Goal: Task Accomplishment & Management: Complete application form

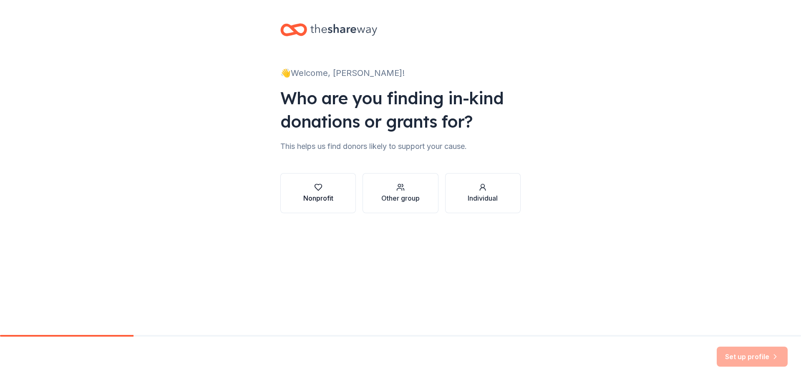
click at [315, 196] on div "Nonprofit" at bounding box center [318, 198] width 30 height 10
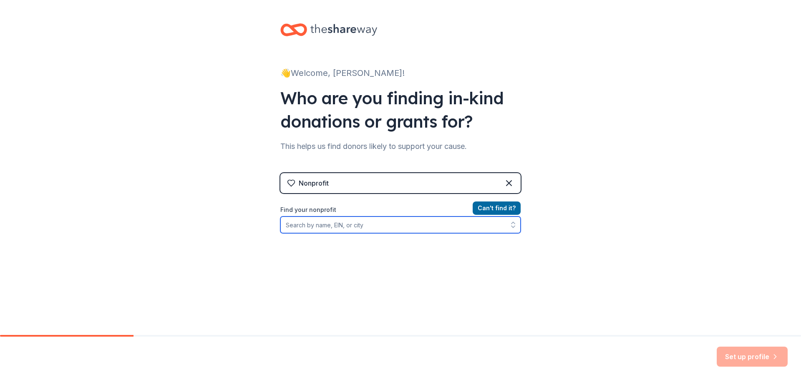
click at [318, 227] on input "Find your nonprofit" at bounding box center [400, 225] width 240 height 17
type input "Lighthouse Vision Loss"
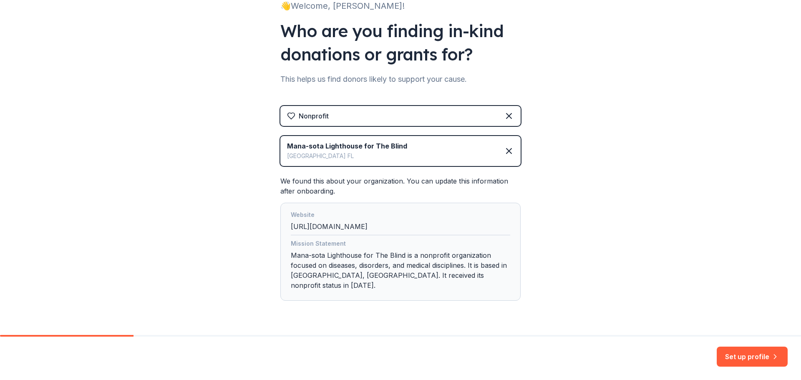
scroll to position [80, 0]
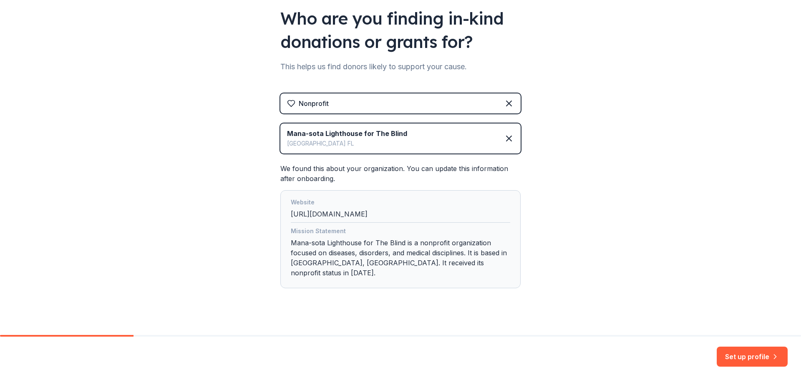
click at [390, 126] on div "Mana-sota Lighthouse for The Blind Sarasota [GEOGRAPHIC_DATA]" at bounding box center [400, 139] width 240 height 30
click at [509, 143] on icon at bounding box center [509, 139] width 10 height 10
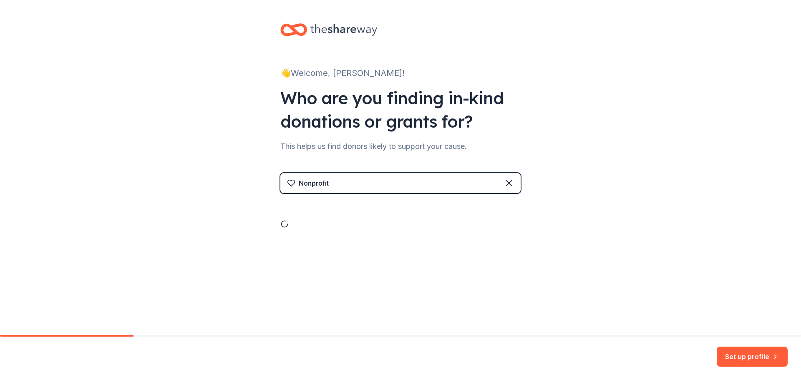
scroll to position [0, 0]
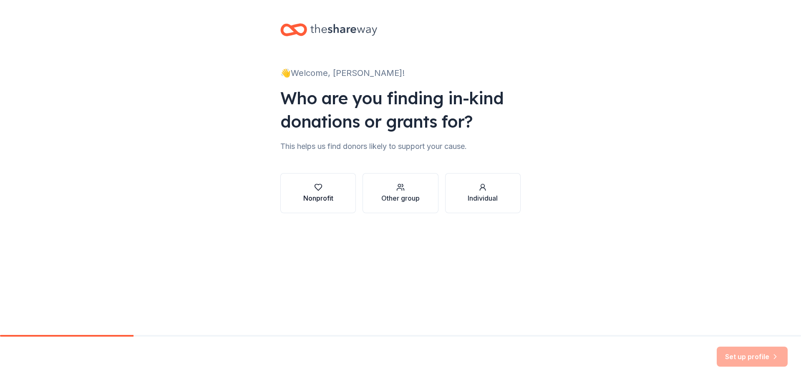
click at [322, 197] on div "Nonprofit" at bounding box center [318, 198] width 30 height 10
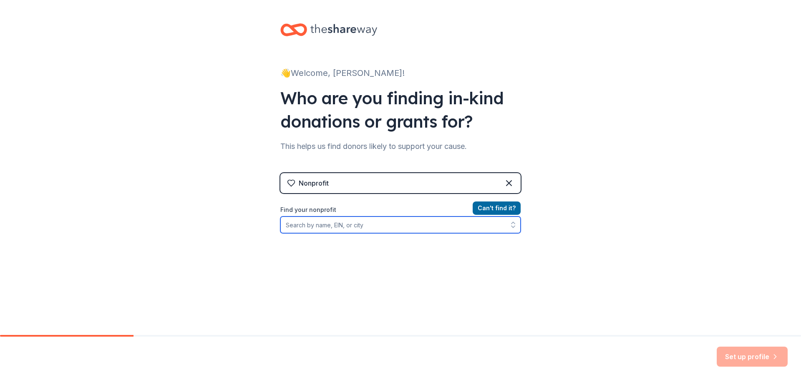
click at [306, 228] on input "Find your nonprofit" at bounding box center [400, 225] width 240 height 17
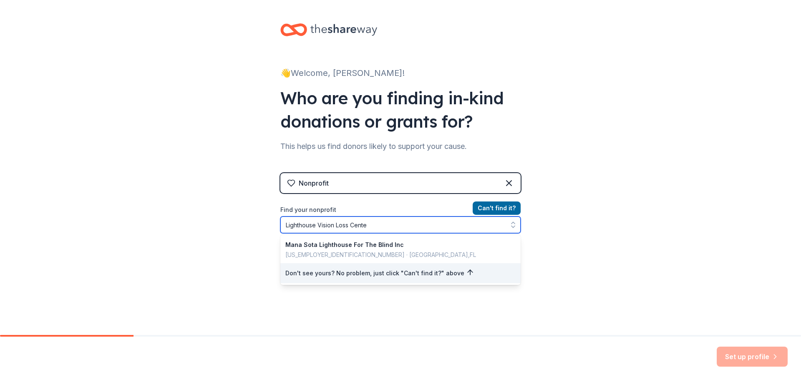
type input "Lighthouse Vision [GEOGRAPHIC_DATA]"
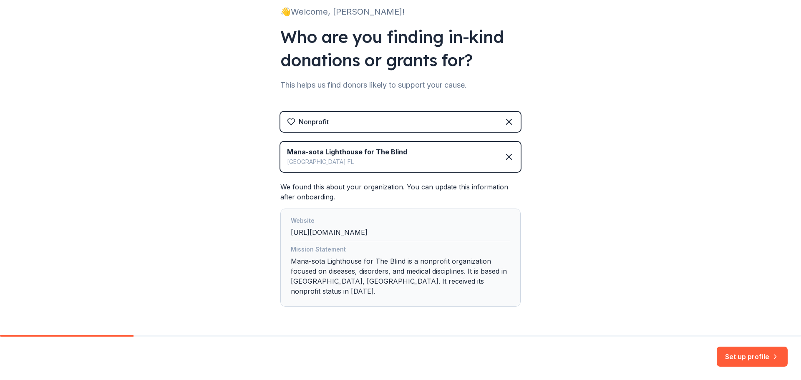
scroll to position [80, 0]
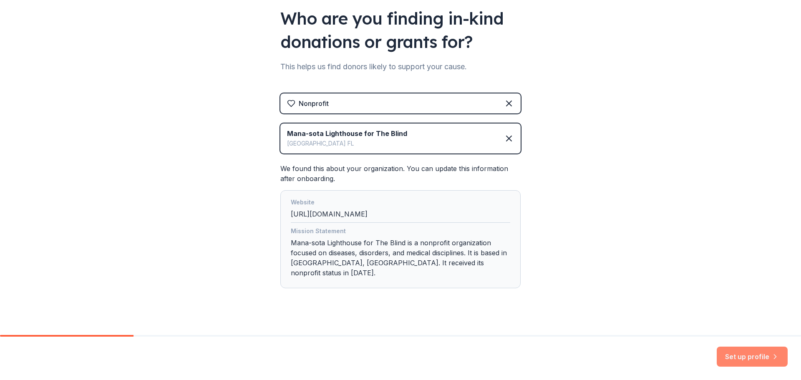
click at [746, 357] on button "Set up profile" at bounding box center [752, 357] width 71 height 20
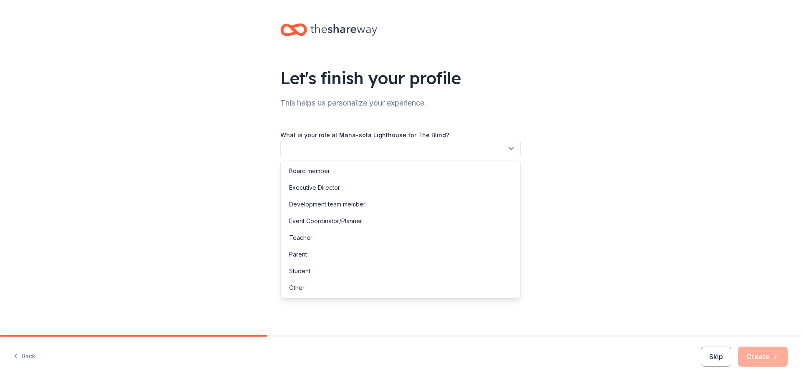
click at [355, 145] on button "button" at bounding box center [400, 149] width 240 height 18
click at [304, 242] on div "Teacher" at bounding box center [300, 238] width 23 height 10
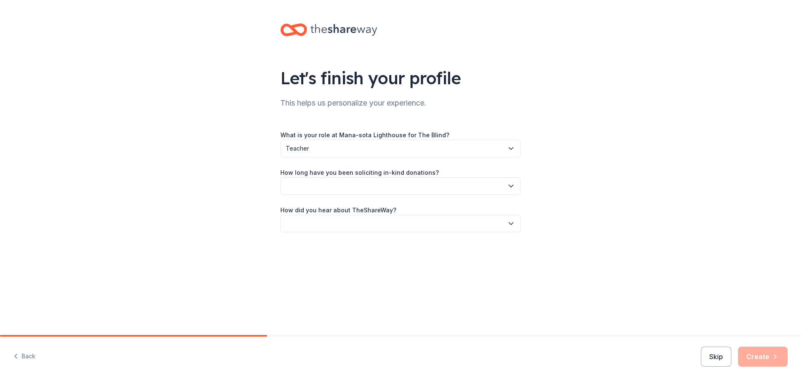
click at [338, 180] on button "button" at bounding box center [400, 186] width 240 height 18
click at [315, 260] on div "More than 5 years" at bounding box center [314, 259] width 50 height 10
click at [519, 223] on button "button" at bounding box center [400, 224] width 240 height 18
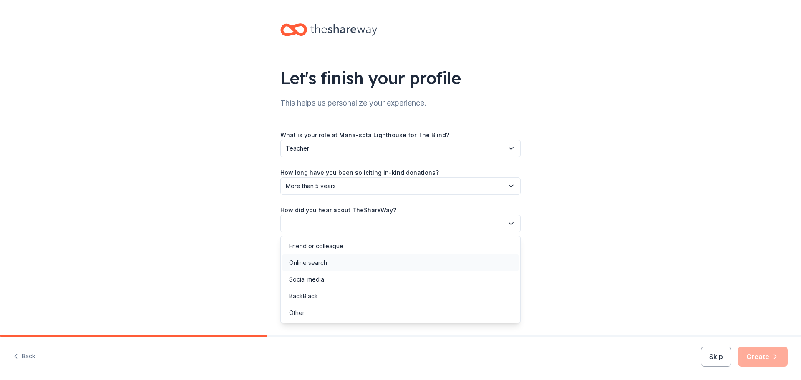
click at [326, 265] on div "Online search" at bounding box center [308, 263] width 38 height 10
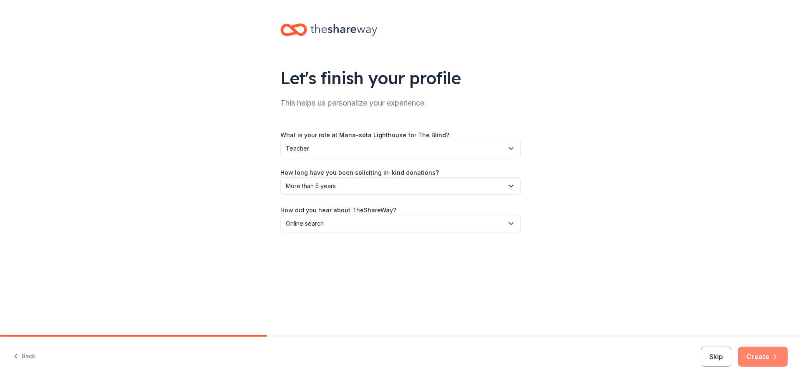
click at [752, 359] on button "Create" at bounding box center [763, 357] width 50 height 20
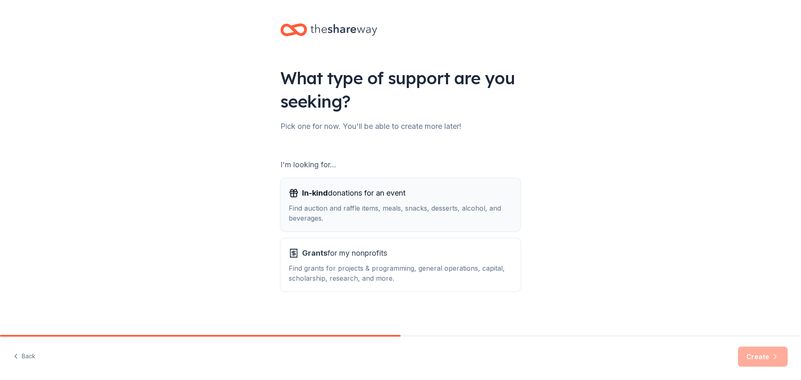
click at [348, 199] on span "In-kind donations for an event" at bounding box center [353, 193] width 103 height 13
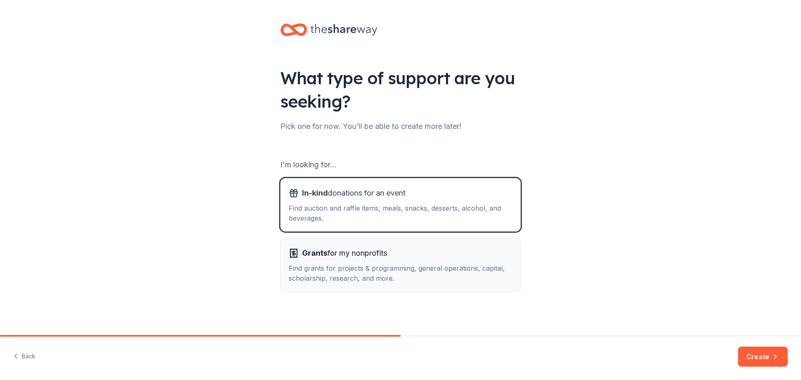
click at [332, 273] on div "Find grants for projects & programming, general operations, capital, scholarshi…" at bounding box center [401, 273] width 224 height 20
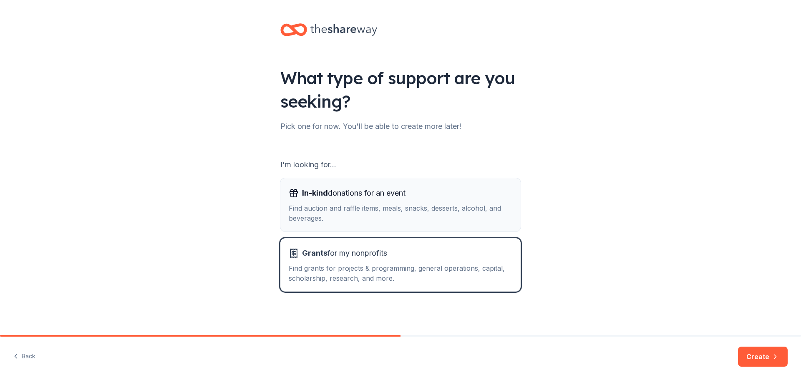
click at [357, 224] on button "In-kind donations for an event Find auction and raffle items, meals, snacks, de…" at bounding box center [400, 204] width 240 height 53
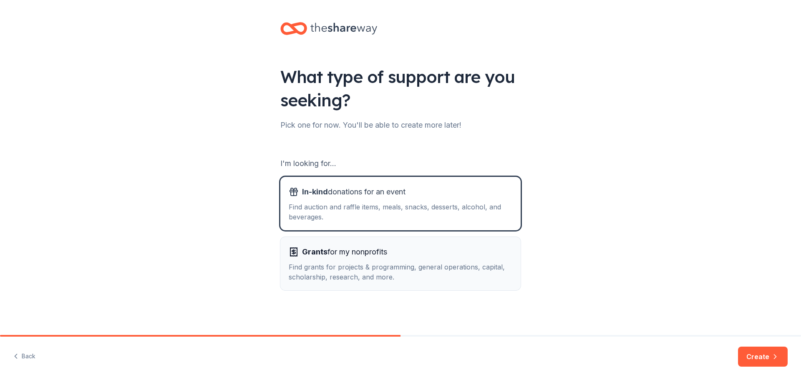
scroll to position [2, 0]
click at [749, 362] on button "Create" at bounding box center [763, 357] width 50 height 20
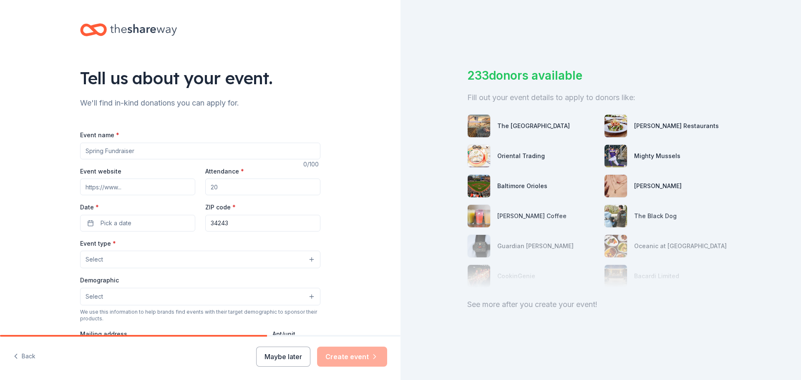
click at [139, 151] on input "Event name *" at bounding box center [200, 151] width 240 height 17
type input "F"
click at [236, 189] on input "Attendance *" at bounding box center [262, 187] width 115 height 17
click at [158, 150] on input "Fall Pumpkin Carving Event" at bounding box center [200, 151] width 240 height 17
type input "F"
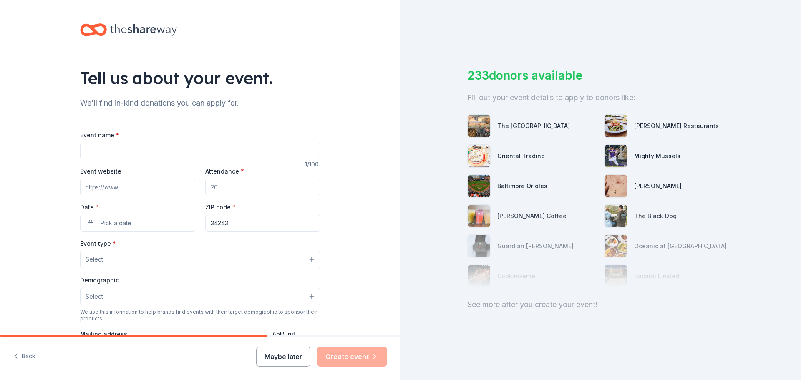
click at [141, 108] on div "We'll find in-kind donations you can apply for." at bounding box center [200, 102] width 240 height 13
click at [104, 158] on input "Event name *" at bounding box center [200, 151] width 240 height 17
type input "White Cane Awareness Day Celebration"
click at [129, 185] on input "Event website" at bounding box center [137, 187] width 115 height 17
click at [270, 187] on input "Attendance *" at bounding box center [262, 187] width 115 height 17
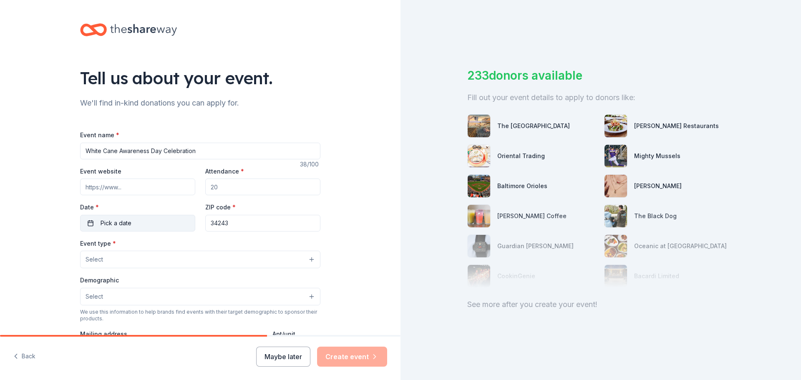
click at [129, 223] on button "Pick a date" at bounding box center [137, 223] width 115 height 17
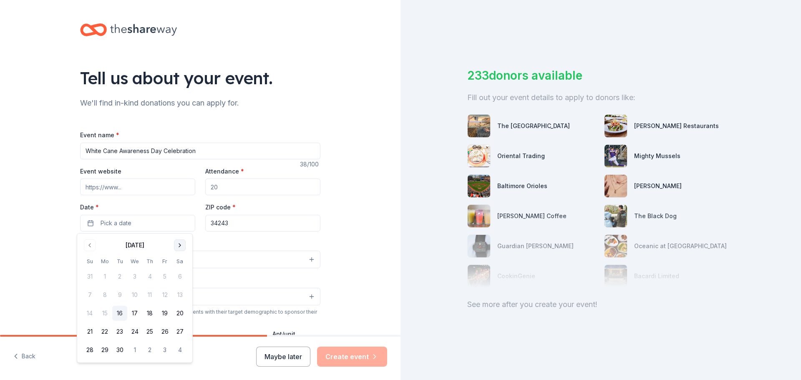
click at [176, 250] on button "Go to next month" at bounding box center [180, 246] width 12 height 12
click at [134, 316] on button "15" at bounding box center [134, 313] width 15 height 15
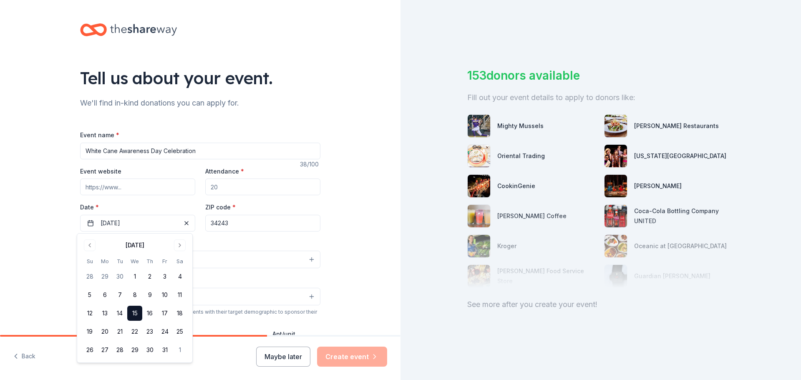
click at [212, 357] on div "Back Maybe later Create event" at bounding box center [200, 358] width 401 height 43
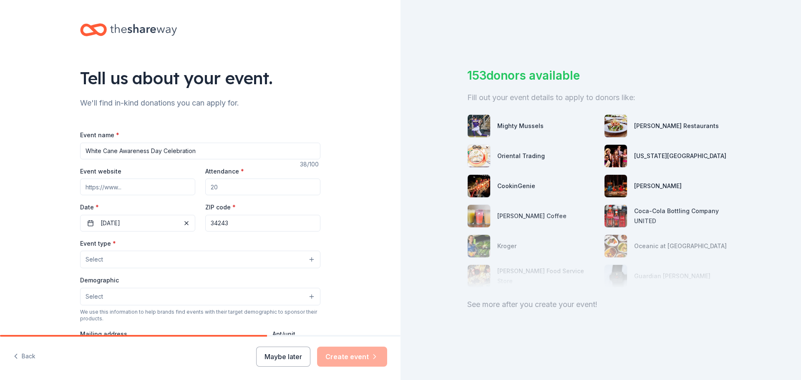
click at [247, 225] on input "34243" at bounding box center [262, 223] width 115 height 17
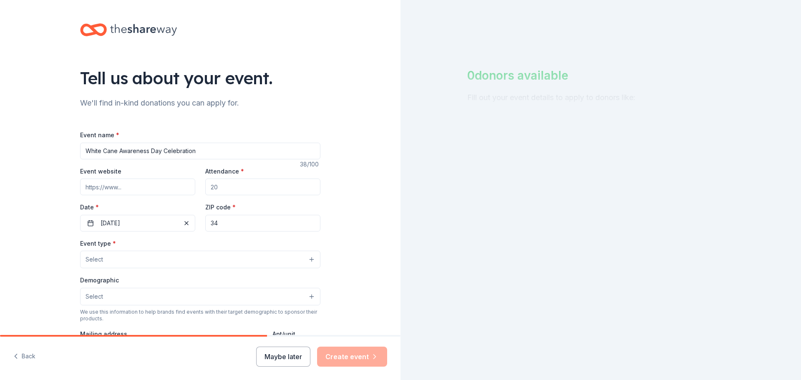
type input "3"
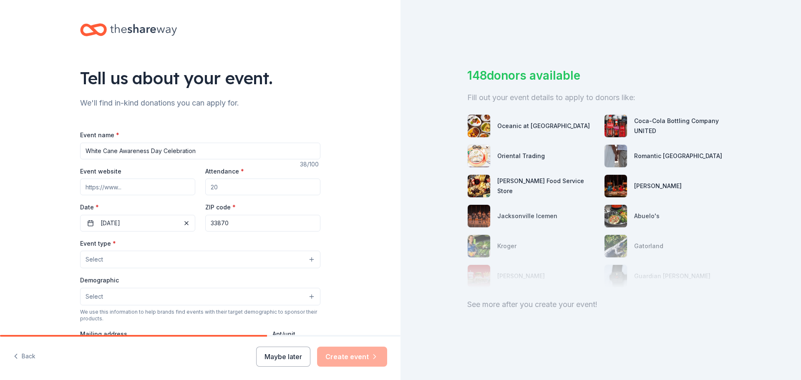
type input "33870"
click at [125, 262] on button "Select" at bounding box center [200, 260] width 240 height 18
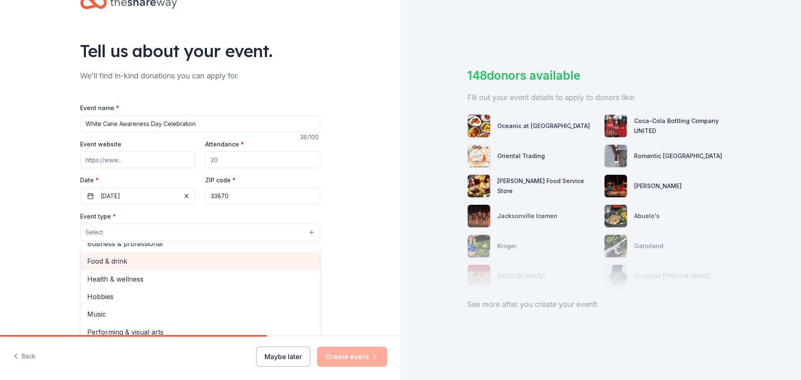
scroll to position [42, 0]
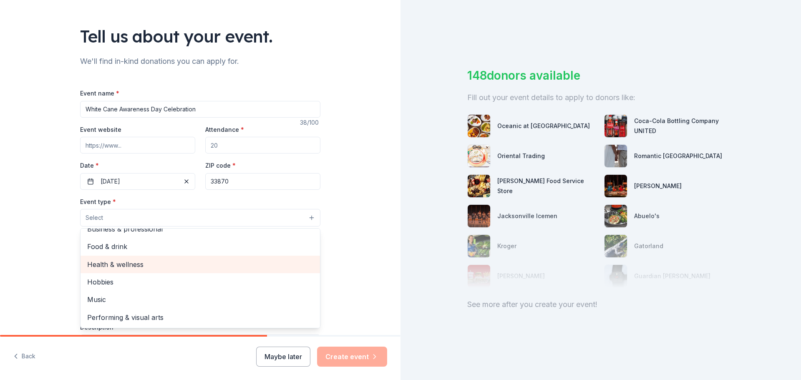
click at [136, 269] on div "Health & wellness" at bounding box center [201, 265] width 240 height 18
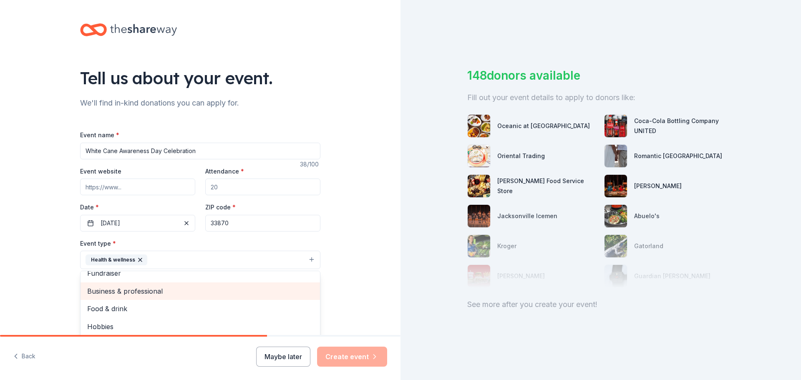
scroll to position [10, 0]
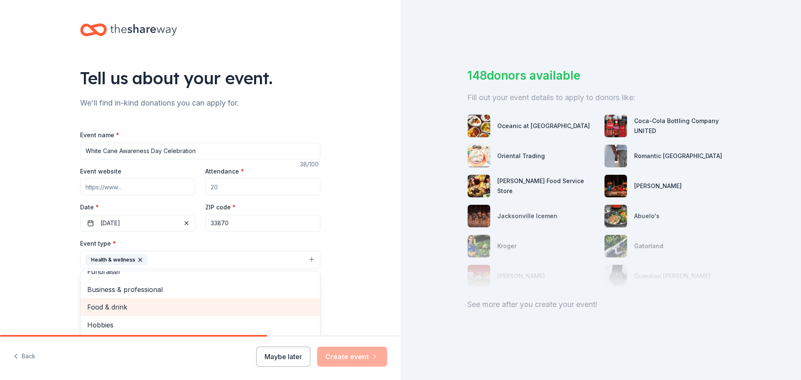
click at [119, 305] on span "Food & drink" at bounding box center [200, 307] width 226 height 11
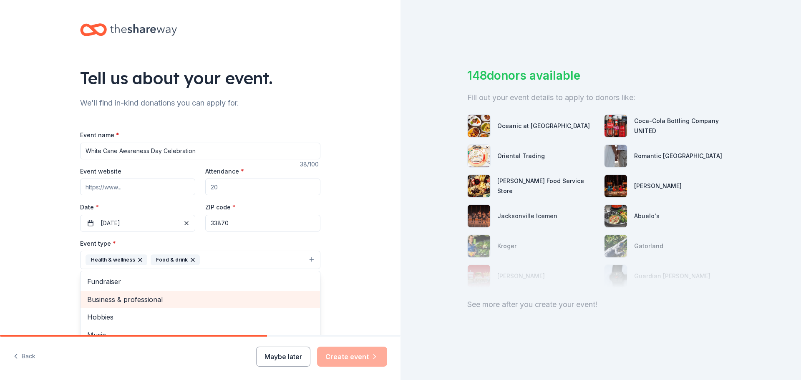
scroll to position [0, 0]
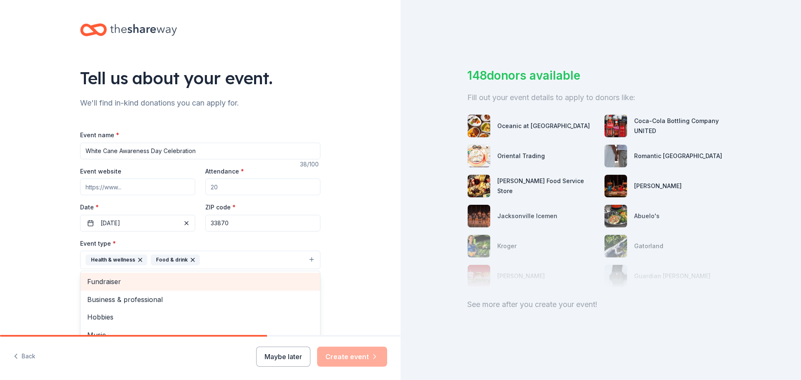
click at [107, 274] on div "Fundraiser" at bounding box center [201, 282] width 240 height 18
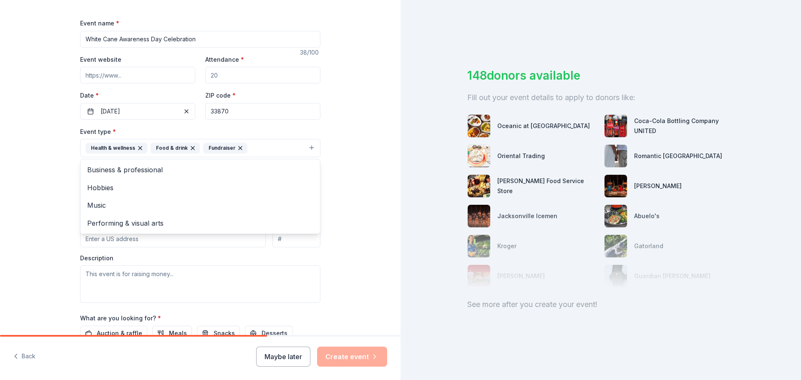
scroll to position [125, 0]
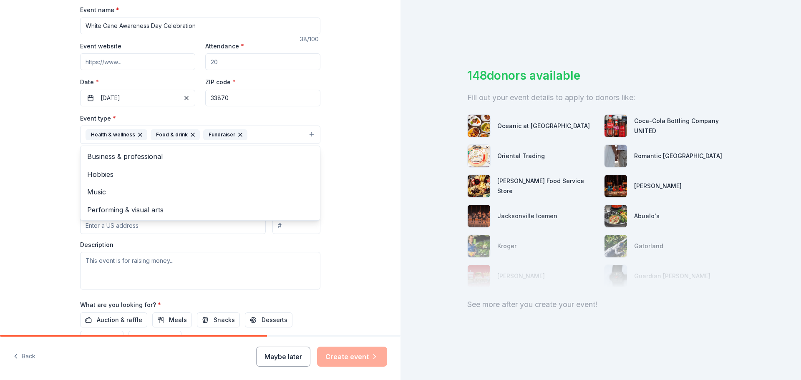
click at [50, 283] on div "Tell us about your event. We'll find in-kind donations you can apply for. Event…" at bounding box center [200, 153] width 401 height 556
click at [136, 219] on input "Mailing address" at bounding box center [173, 225] width 186 height 17
click at [49, 108] on div "Tell us about your event. We'll find in-kind donations you can apply for. Event…" at bounding box center [200, 153] width 401 height 556
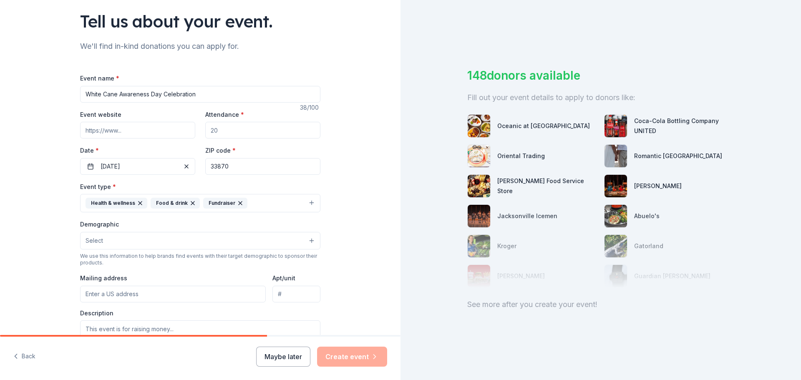
scroll to position [42, 0]
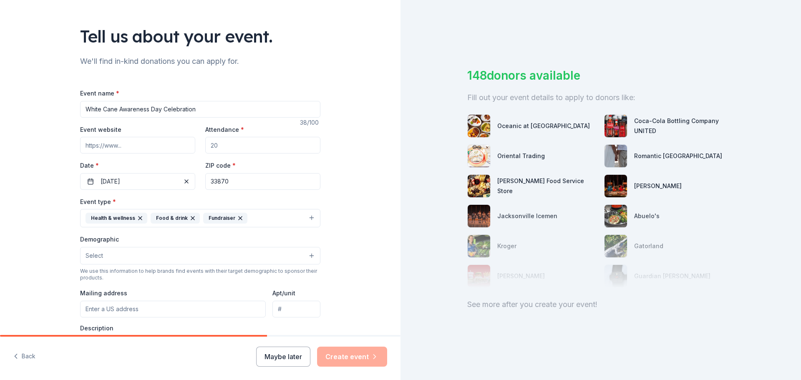
click at [237, 218] on icon "button" at bounding box center [240, 218] width 7 height 7
click at [191, 218] on icon "button" at bounding box center [192, 218] width 3 height 3
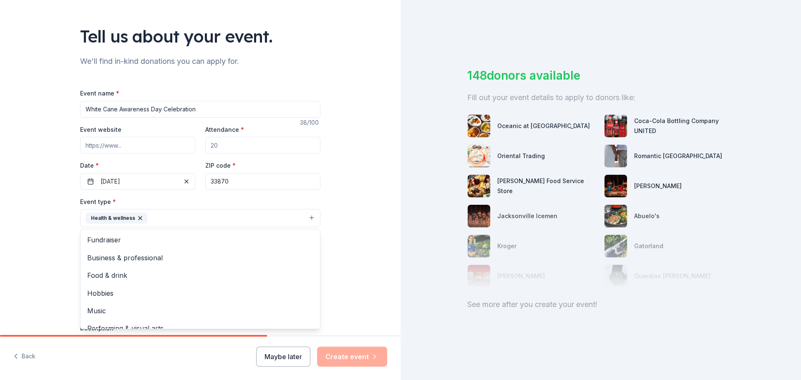
click at [137, 220] on icon "button" at bounding box center [140, 218] width 7 height 7
click at [184, 184] on div "Event name * White Cane Awareness Day Celebration 38 /100 Event website Attenda…" at bounding box center [200, 281] width 240 height 386
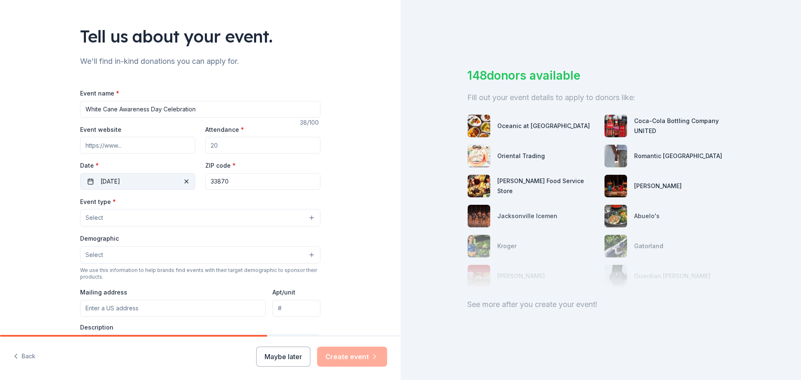
click at [182, 180] on span "button" at bounding box center [187, 182] width 10 height 10
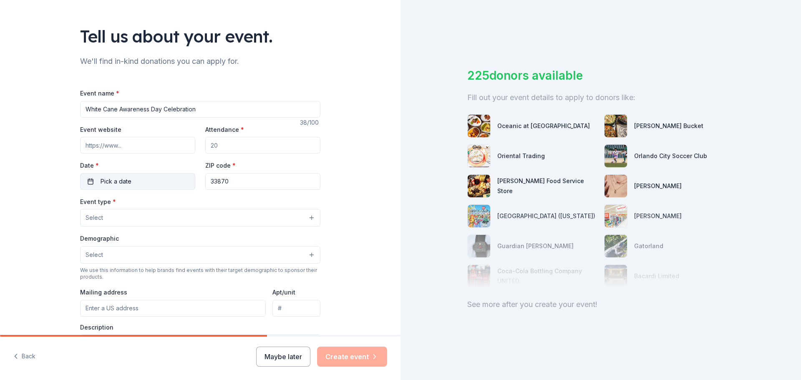
drag, startPoint x: 205, startPoint y: 106, endPoint x: 8, endPoint y: 58, distance: 202.8
click at [10, 63] on div "Tell us about your event. We'll find in-kind donations you can apply for. Event…" at bounding box center [200, 235] width 401 height 555
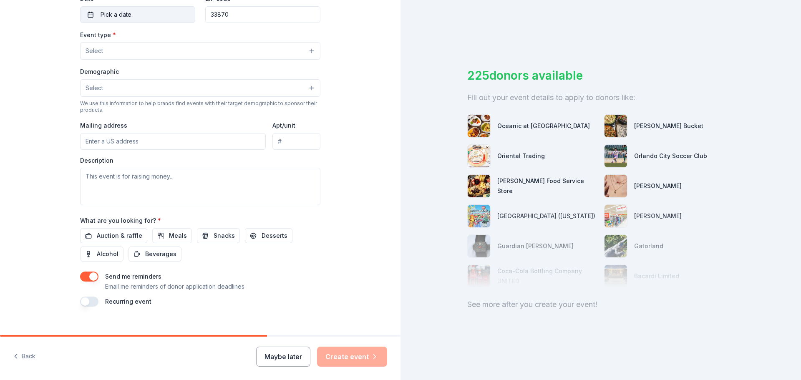
scroll to position [220, 0]
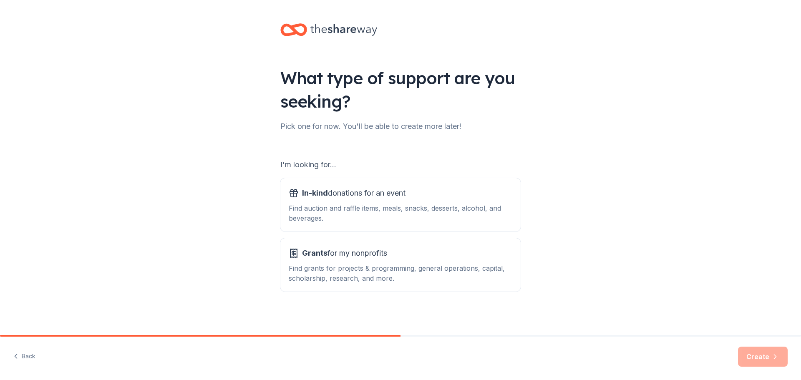
click at [292, 46] on div "What type of support are you seeking? Pick one for now. You'll be able to creat…" at bounding box center [400, 168] width 267 height 337
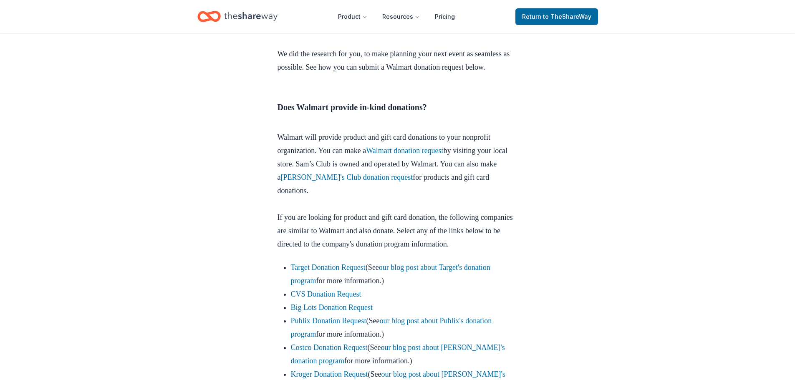
scroll to position [376, 0]
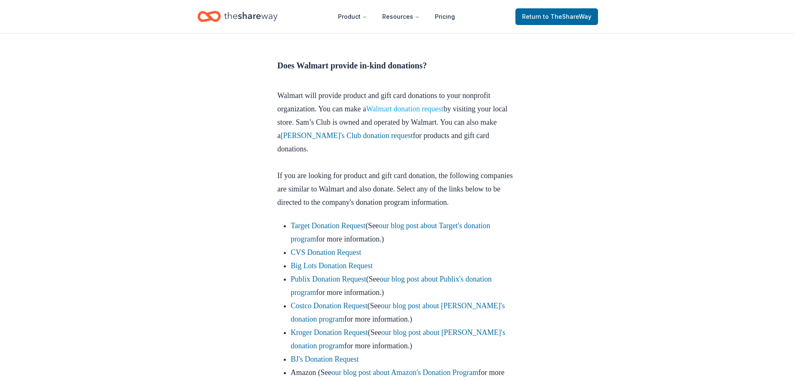
click at [444, 110] on link "Walmart donation request" at bounding box center [405, 109] width 78 height 8
click at [444, 108] on link "Walmart donation request" at bounding box center [405, 109] width 78 height 8
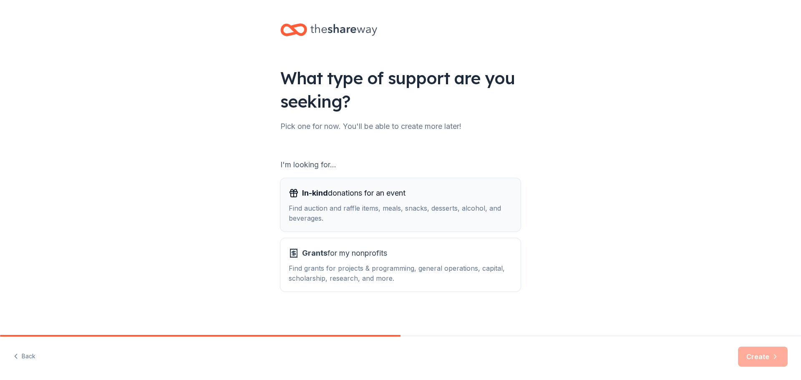
click at [335, 196] on span "In-kind donations for an event" at bounding box center [353, 193] width 103 height 13
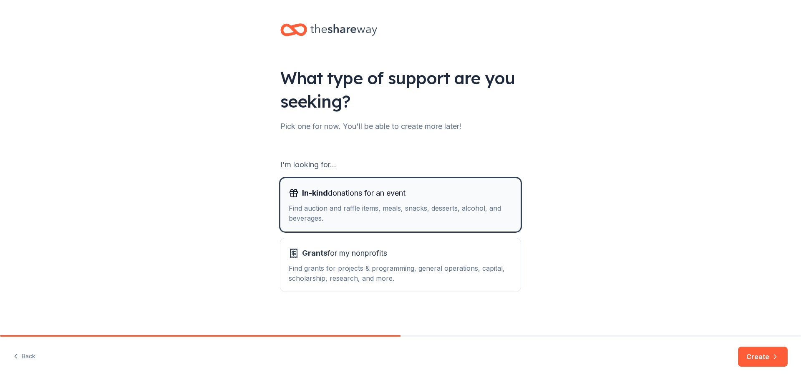
scroll to position [2, 0]
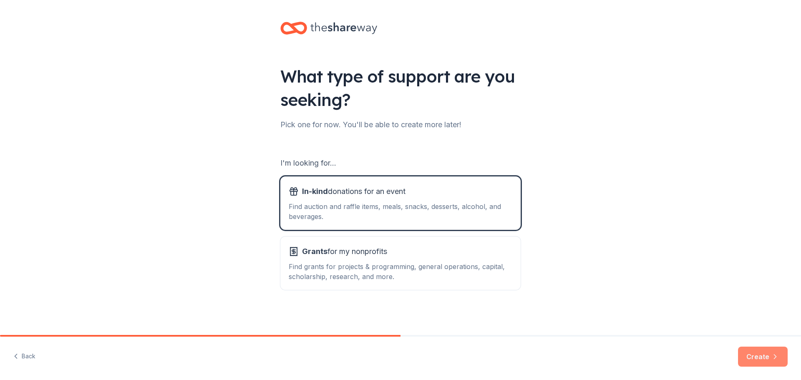
click at [759, 361] on button "Create" at bounding box center [763, 357] width 50 height 20
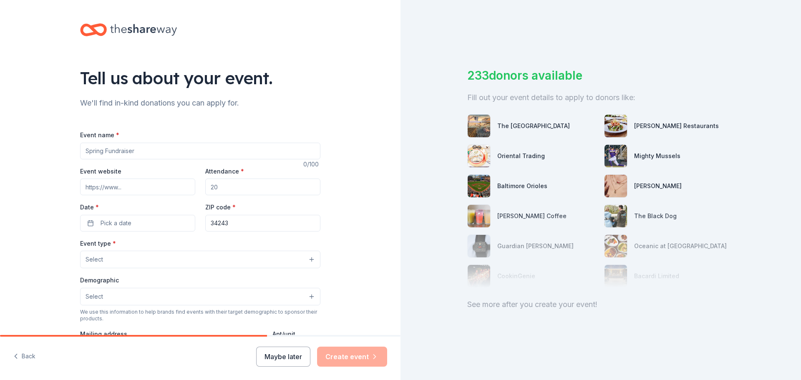
click at [169, 160] on div "Event name * 0 /100 Event website Attendance * Date * Pick a date ZIP code * 34…" at bounding box center [200, 323] width 240 height 386
click at [155, 156] on input "Event name *" at bounding box center [200, 151] width 240 height 17
type input "Fall pumpkin carving event"
click at [136, 266] on button "Select" at bounding box center [200, 260] width 240 height 18
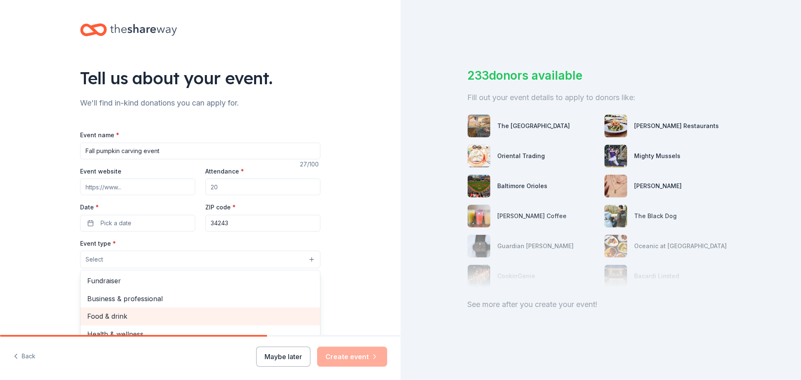
scroll to position [28, 0]
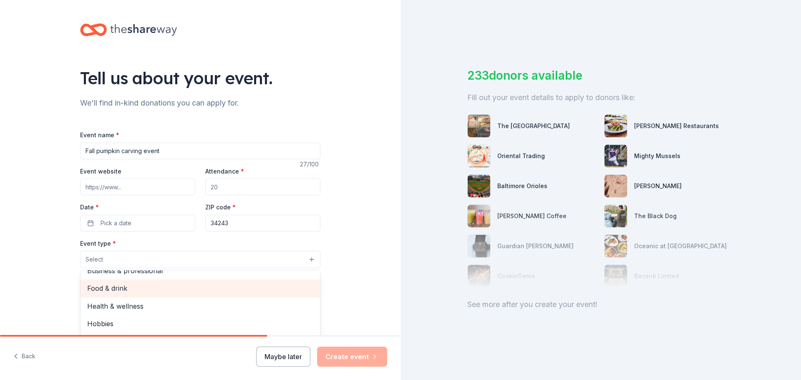
click at [119, 290] on span "Food & drink" at bounding box center [200, 288] width 226 height 11
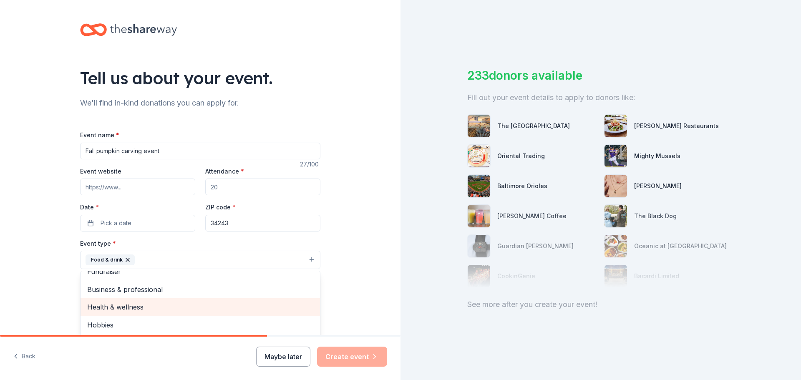
click at [108, 315] on div "Health & wellness" at bounding box center [201, 307] width 240 height 18
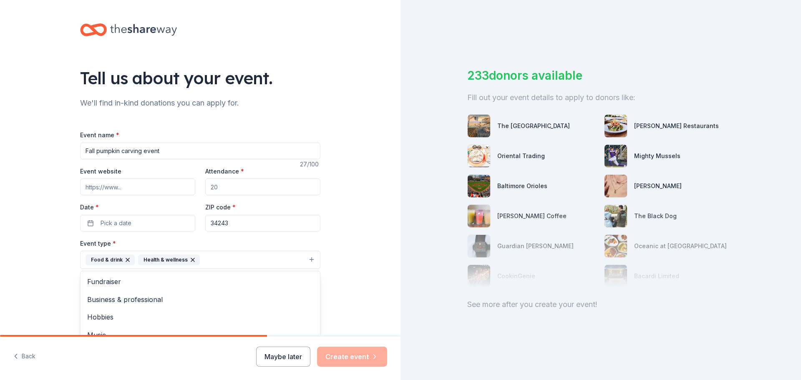
click at [56, 267] on div "Tell us about your event. We'll find in-kind donations you can apply for. Event…" at bounding box center [200, 278] width 401 height 556
click at [108, 294] on button "Select" at bounding box center [200, 298] width 240 height 18
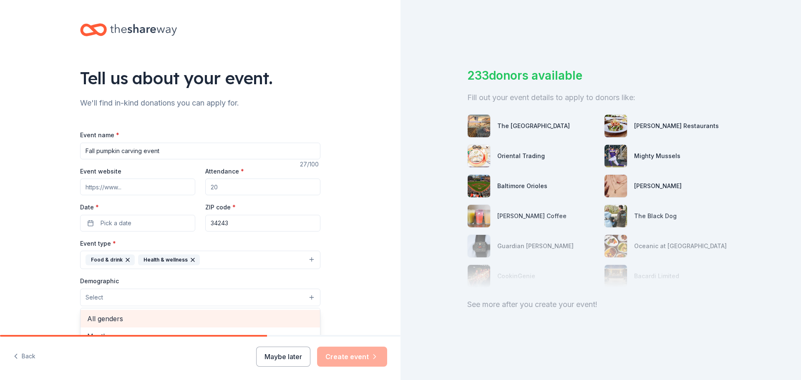
click at [124, 321] on span "All genders" at bounding box center [200, 318] width 226 height 11
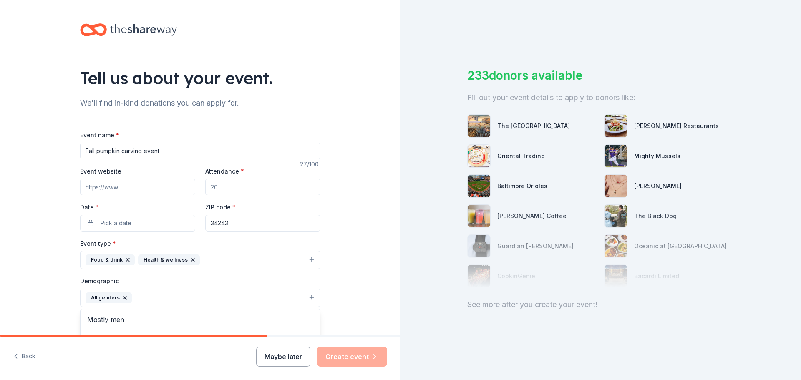
click at [43, 308] on div "Tell us about your event. We'll find in-kind donations you can apply for. Event…" at bounding box center [200, 278] width 401 height 557
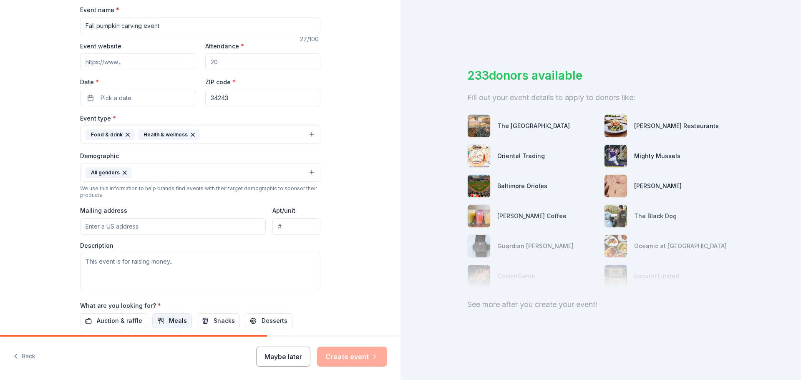
scroll to position [167, 0]
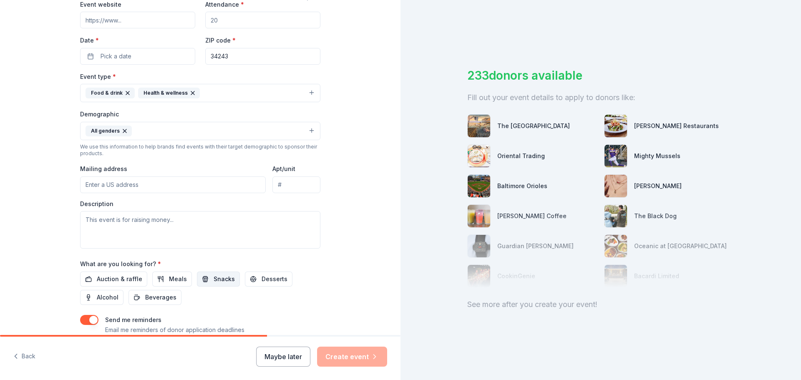
click at [216, 282] on span "Snacks" at bounding box center [224, 279] width 21 height 10
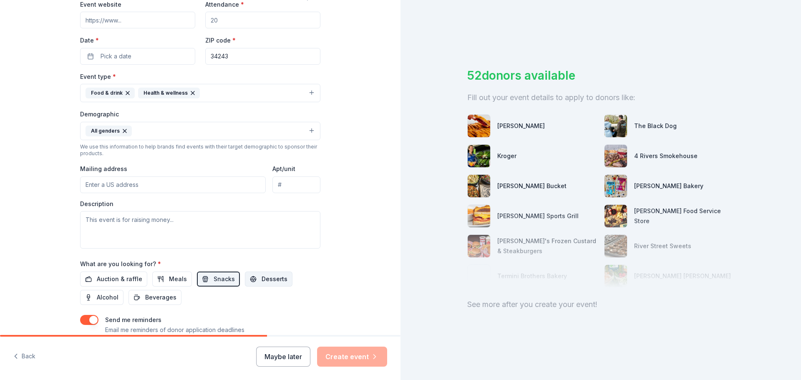
click at [262, 283] on span "Desserts" at bounding box center [275, 279] width 26 height 10
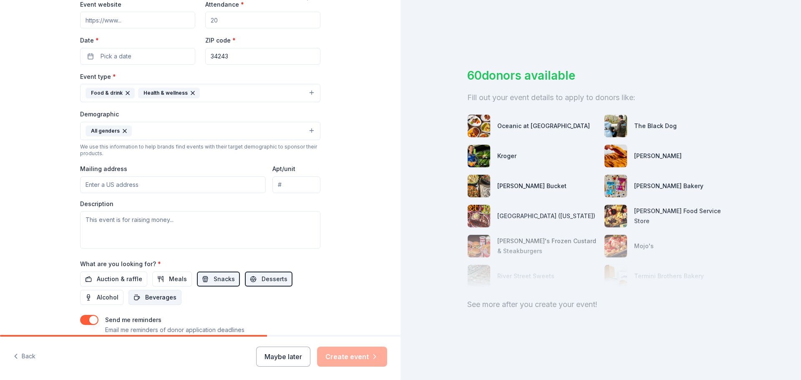
click at [145, 295] on span "Beverages" at bounding box center [160, 298] width 31 height 10
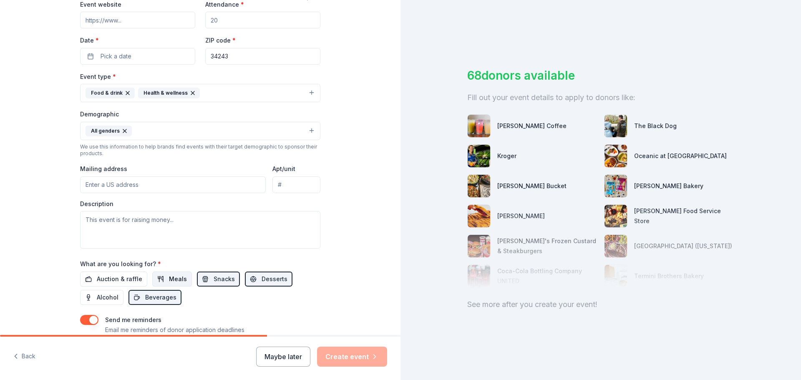
click at [169, 281] on span "Meals" at bounding box center [178, 279] width 18 height 10
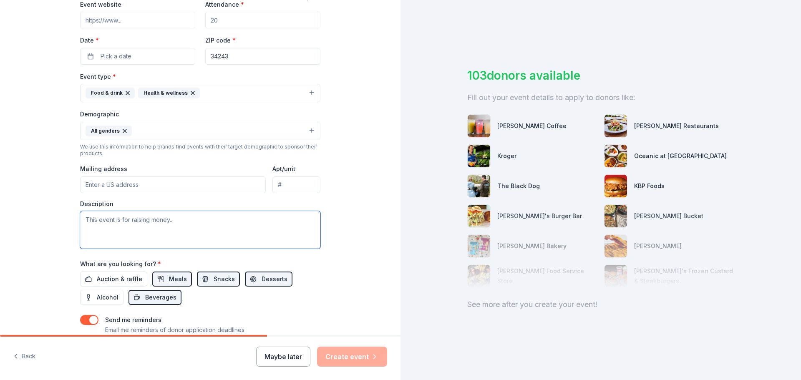
click at [148, 216] on textarea at bounding box center [200, 230] width 240 height 38
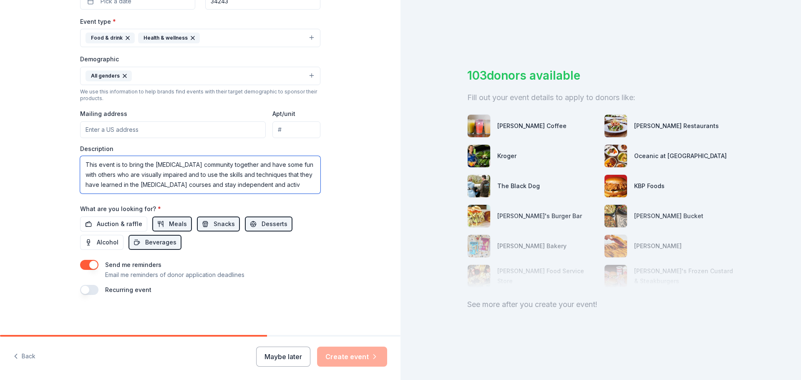
scroll to position [5, 0]
click at [280, 160] on textarea "This event is to bring the low vision community together and have some fun with…" at bounding box center [200, 175] width 240 height 38
click at [237, 179] on textarea "This event is to bring the low vision community together and have fun with othe…" at bounding box center [200, 175] width 240 height 38
click at [298, 183] on textarea "This event is to bring the low vision community together and have fun with othe…" at bounding box center [200, 175] width 240 height 38
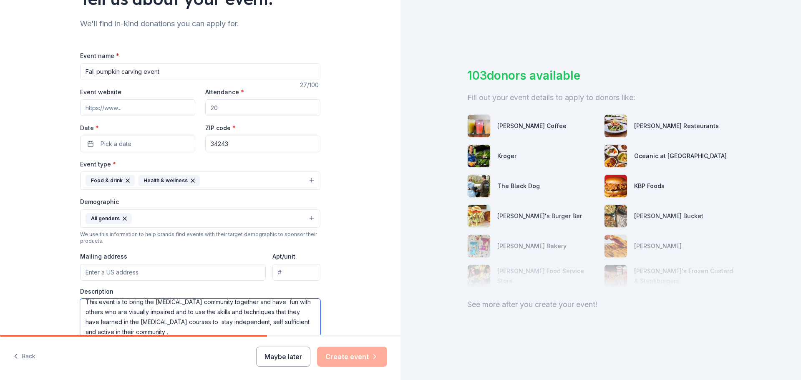
scroll to position [55, 0]
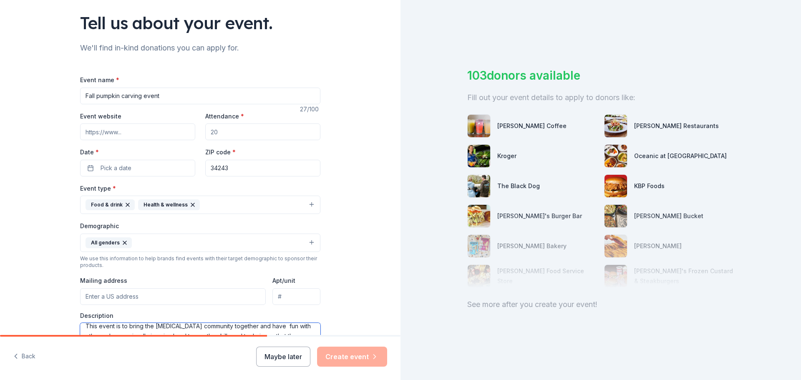
type textarea "This event is to bring the low vision community together and have fun with othe…"
click at [185, 128] on input "Event website" at bounding box center [137, 132] width 115 height 17
click at [122, 137] on input "Event website" at bounding box center [137, 132] width 115 height 17
click at [235, 167] on input "34243" at bounding box center [262, 168] width 115 height 17
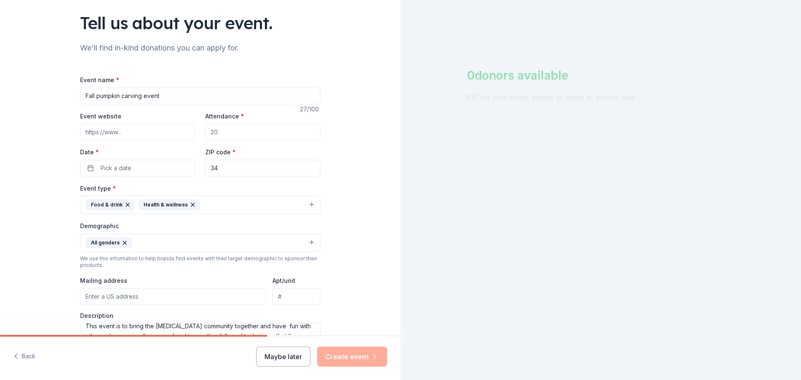
type input "3"
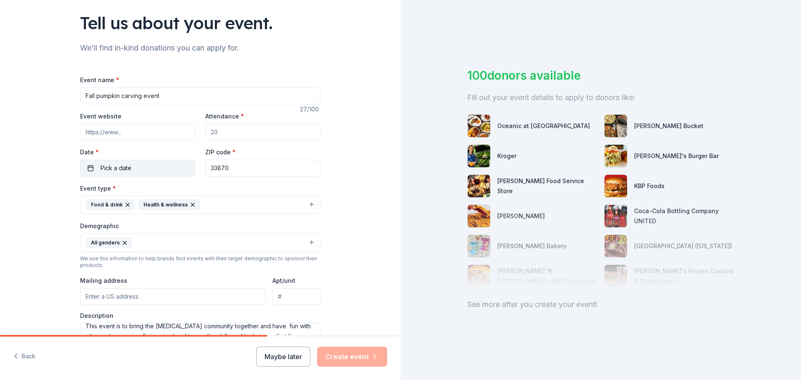
type input "33870"
click at [129, 174] on button "Pick a date" at bounding box center [137, 168] width 115 height 17
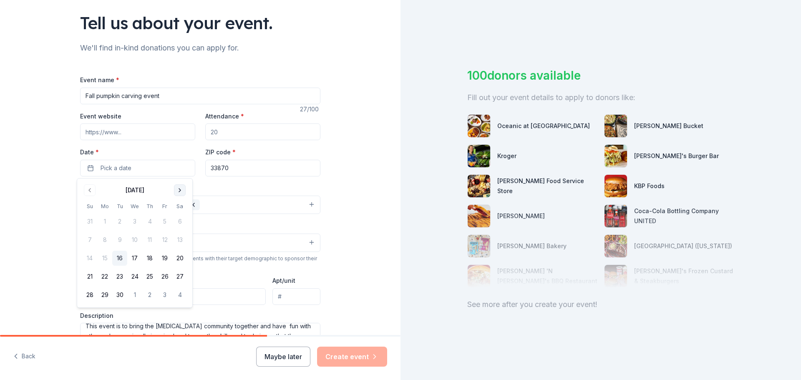
click at [185, 192] on button "Go to next month" at bounding box center [180, 190] width 12 height 12
click at [154, 255] on button "16" at bounding box center [149, 258] width 15 height 15
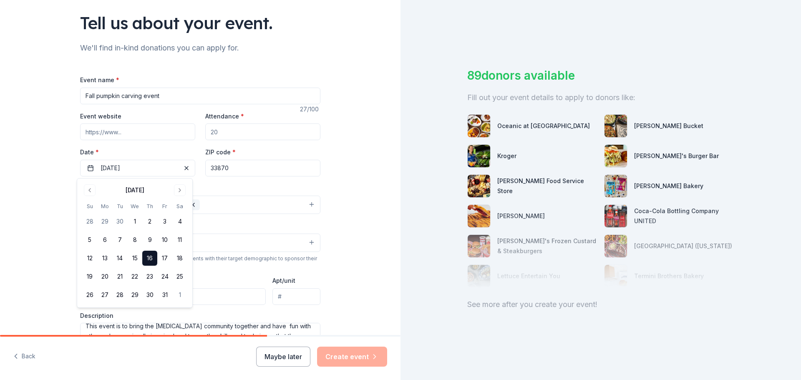
click at [353, 119] on div "Tell us about your event. We'll find in-kind donations you can apply for. Event…" at bounding box center [200, 223] width 401 height 557
